Goal: Task Accomplishment & Management: Use online tool/utility

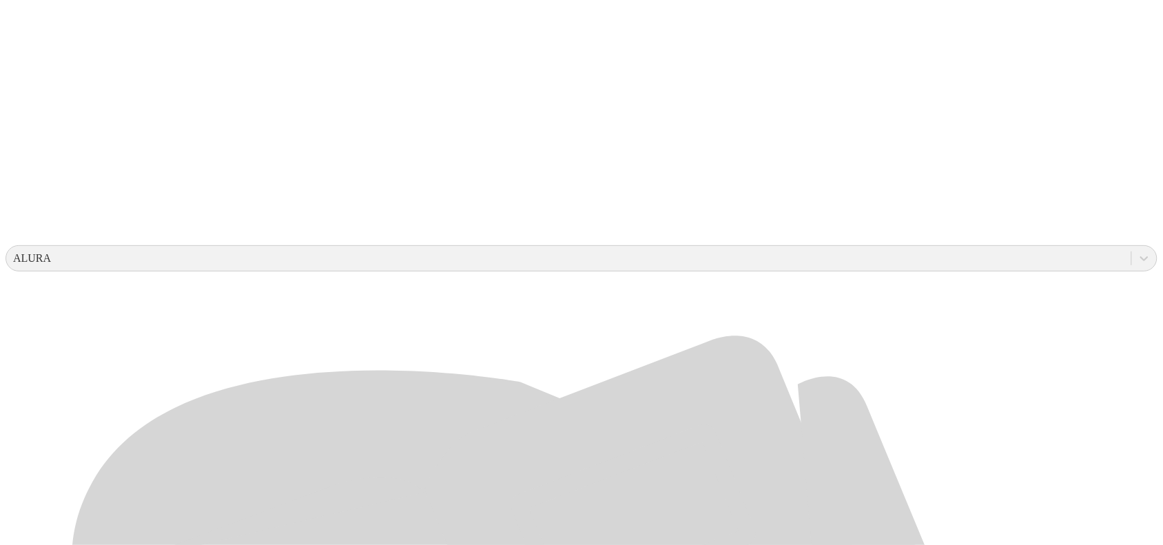
scroll to position [345, 0]
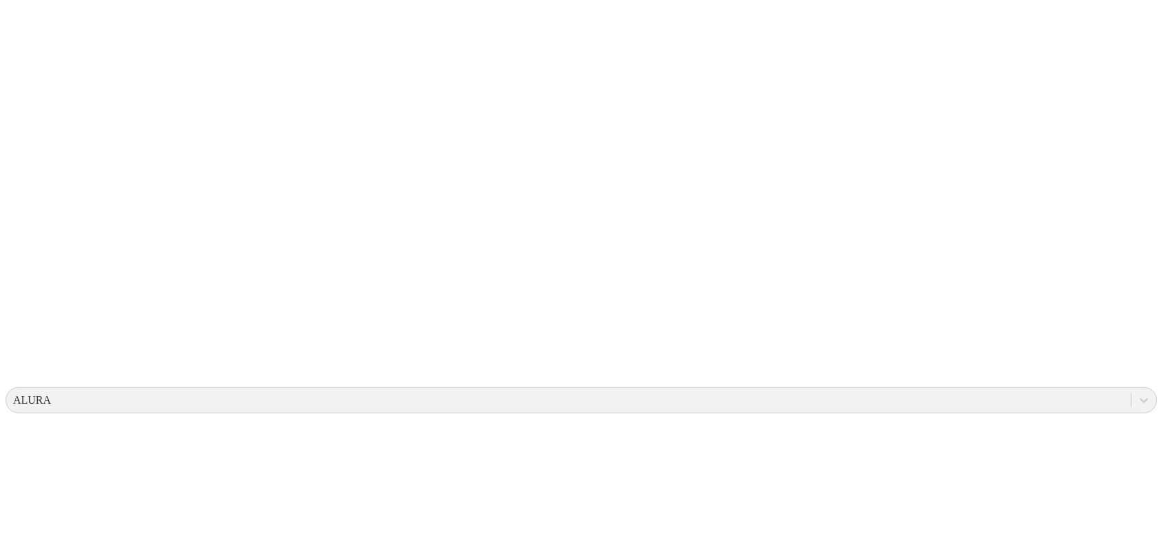
scroll to position [0, 0]
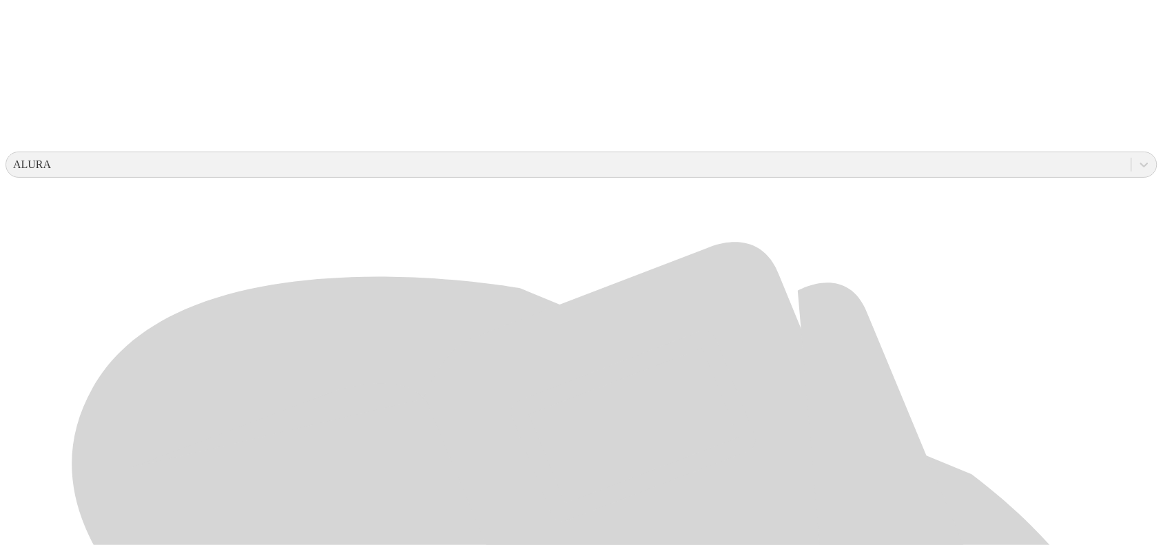
scroll to position [431, 0]
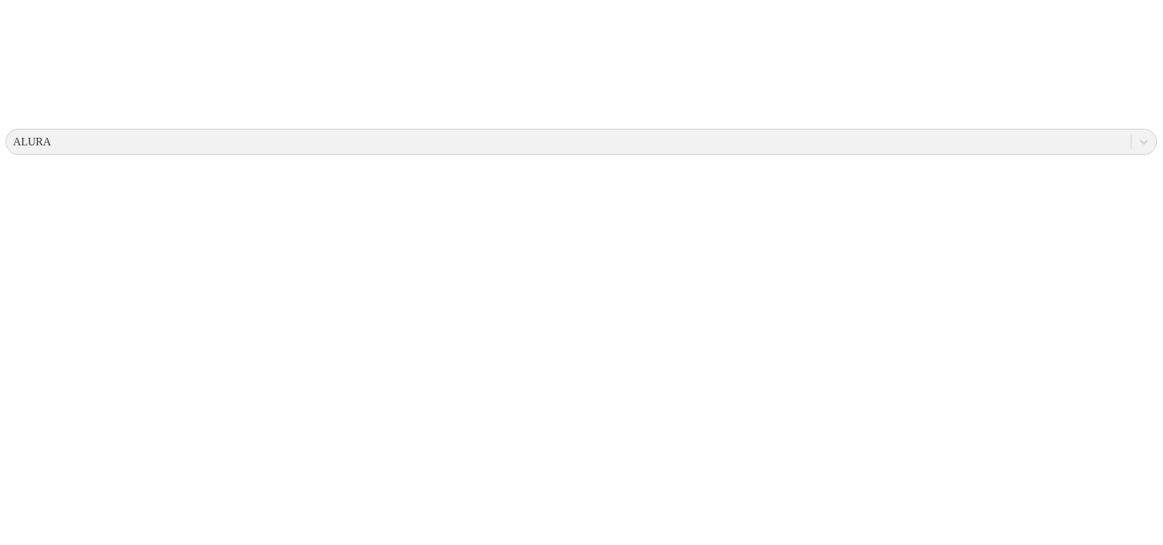
scroll to position [0, 0]
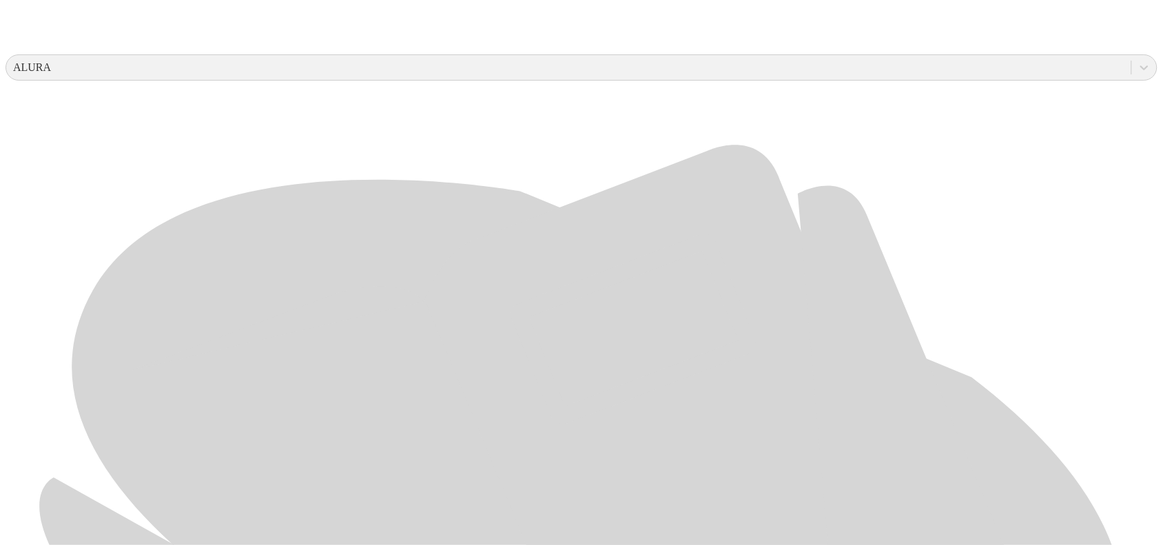
scroll to position [651, 0]
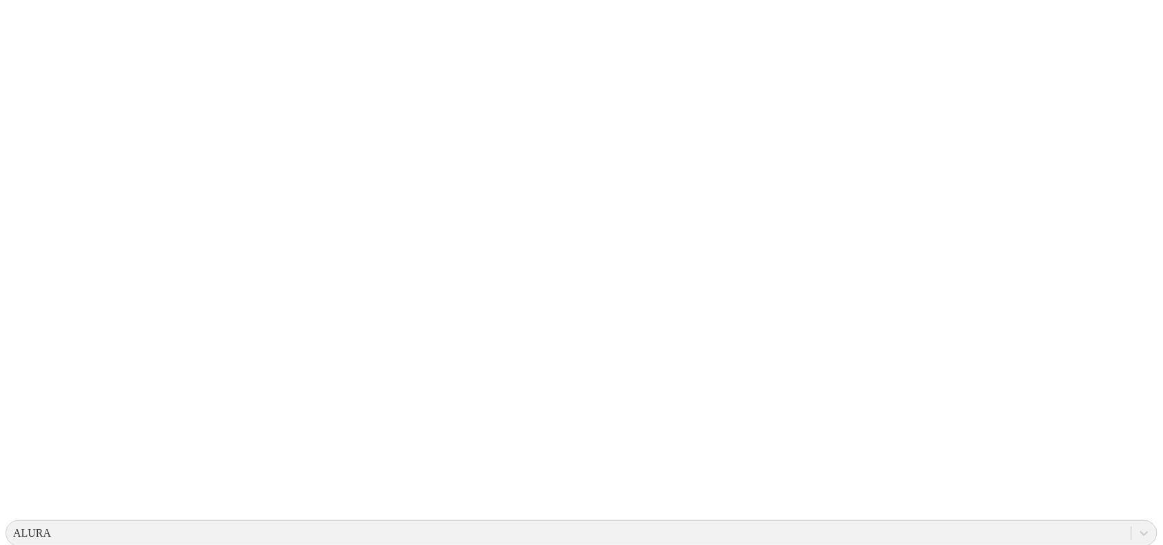
scroll to position [0, 0]
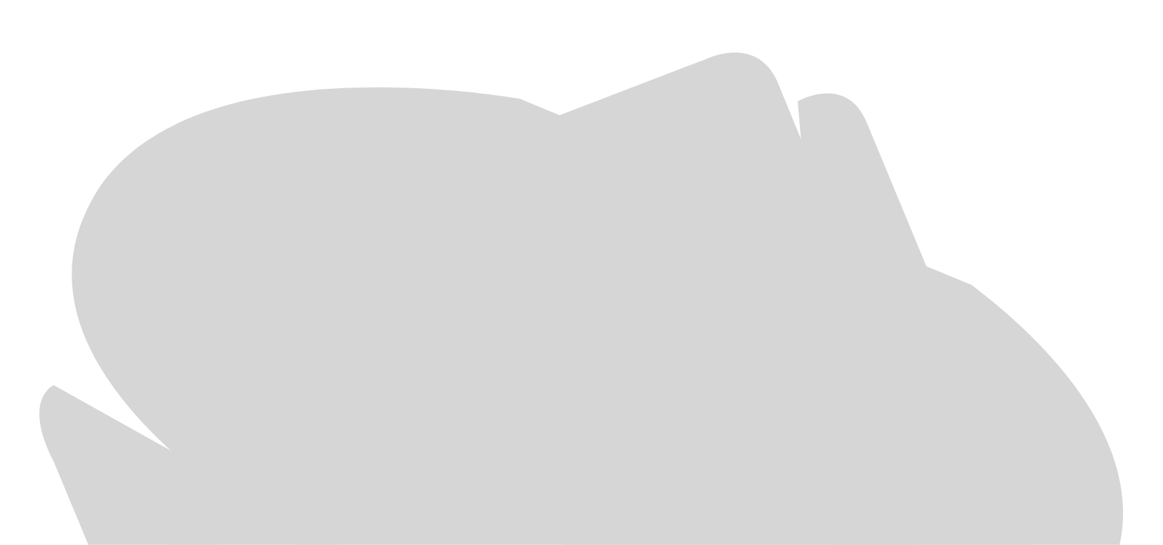
scroll to position [651, 0]
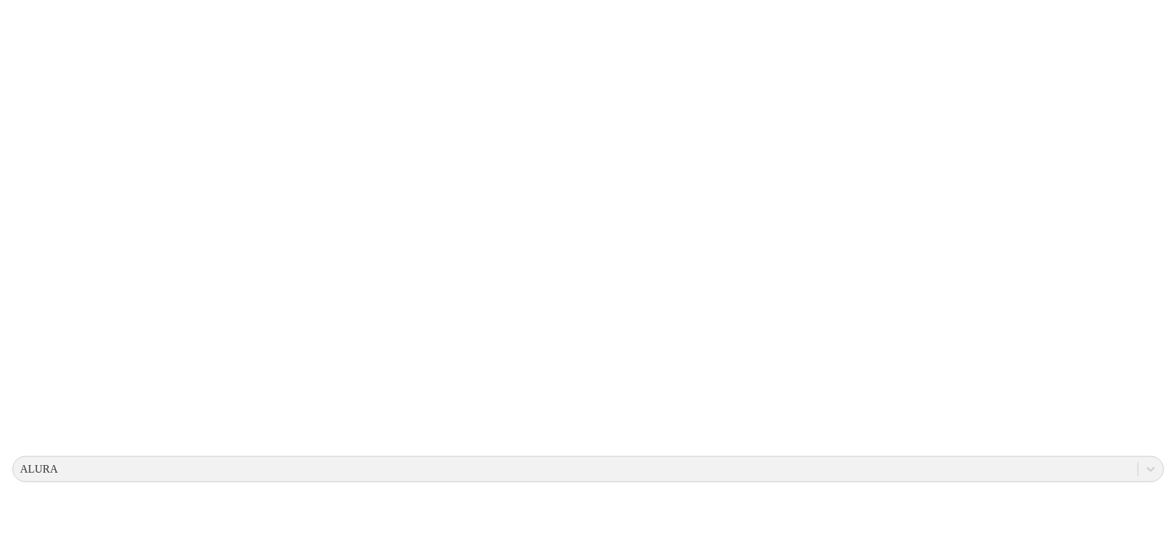
scroll to position [0, 0]
